Goal: Navigation & Orientation: Find specific page/section

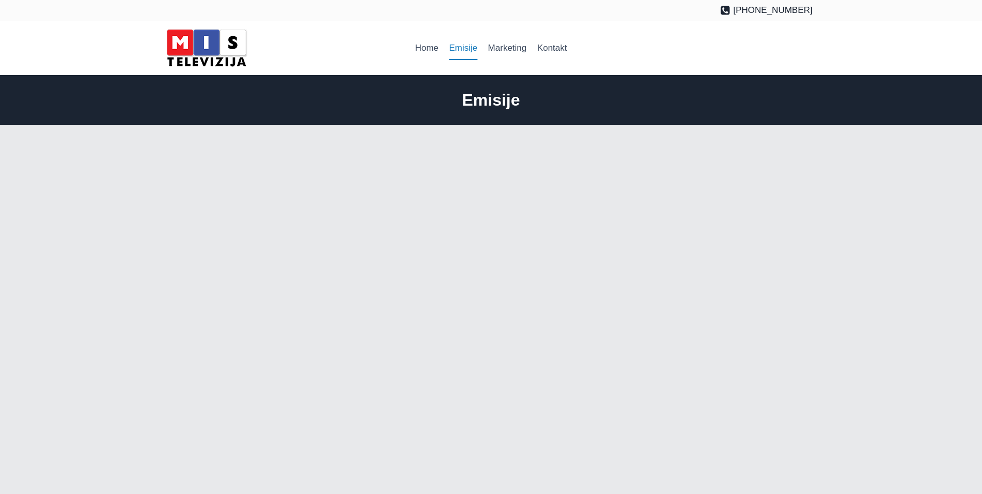
click at [220, 50] on img at bounding box center [206, 48] width 88 height 44
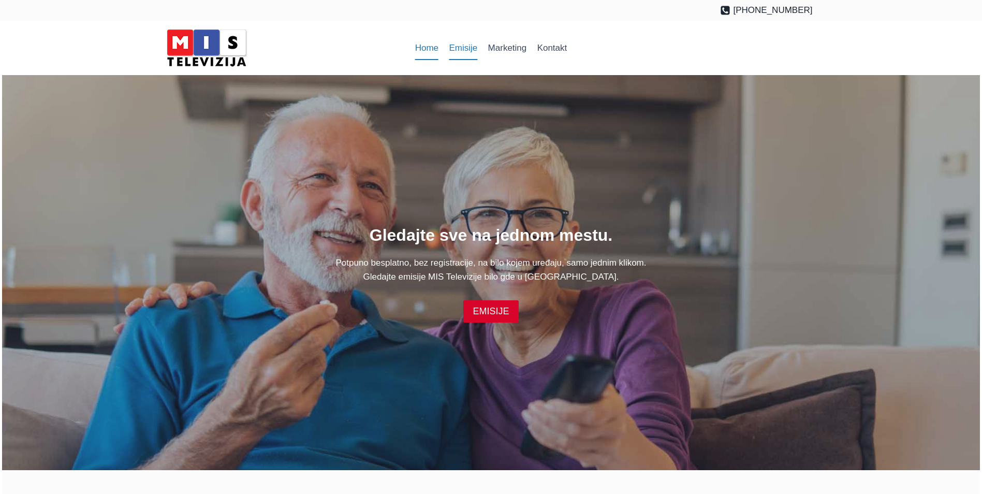
click at [465, 47] on link "Emisije" at bounding box center [462, 48] width 39 height 25
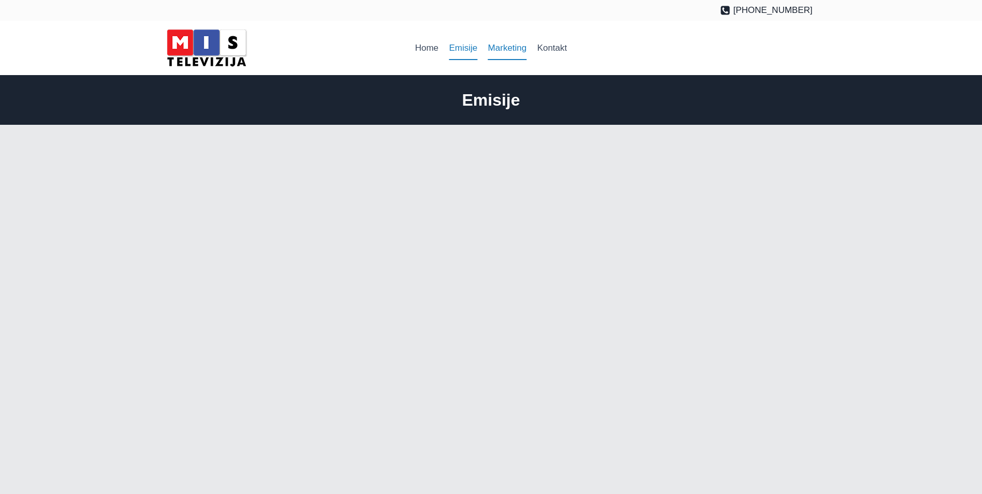
click at [515, 48] on link "Marketing" at bounding box center [506, 48] width 49 height 25
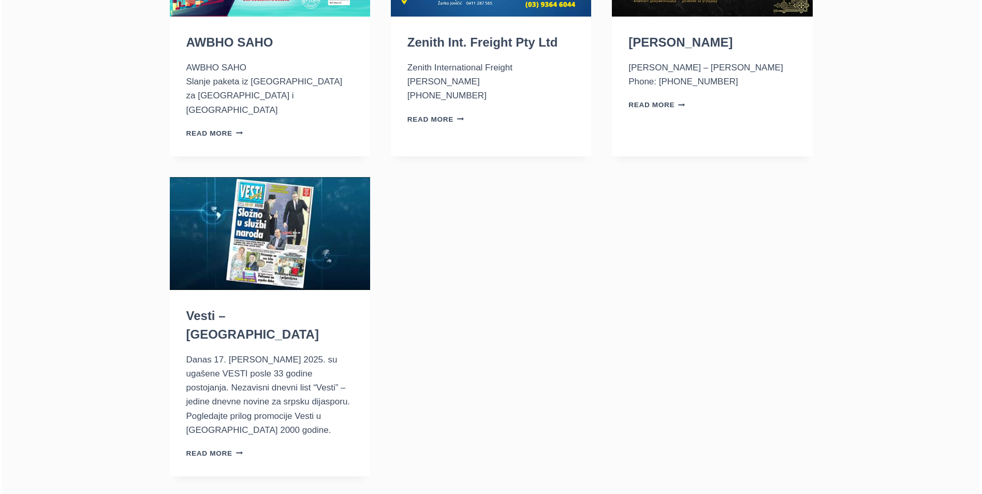
scroll to position [1449, 0]
